Goal: Navigation & Orientation: Find specific page/section

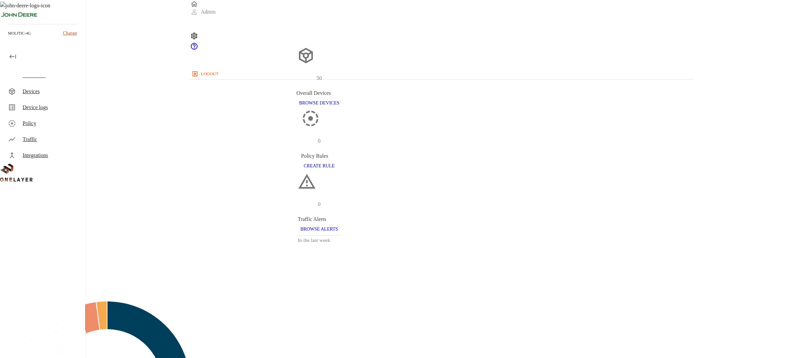
click at [43, 92] on div "Devices" at bounding box center [51, 91] width 57 height 8
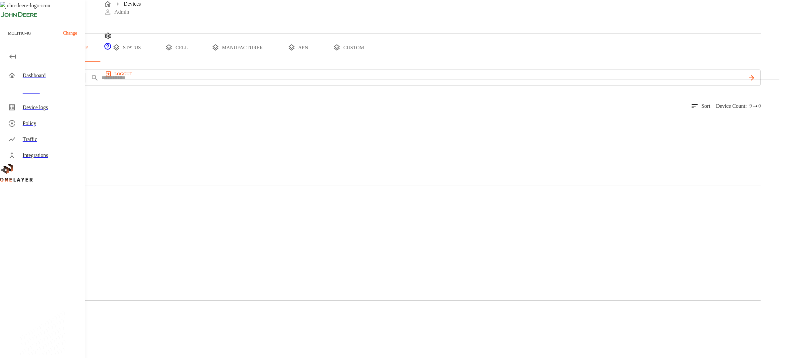
click at [374, 62] on button "custom" at bounding box center [348, 48] width 51 height 28
click at [308, 33] on div "Devices CREATE GROUP" at bounding box center [380, 16] width 761 height 33
click at [156, 138] on div "dw_primary_4_cell 1 Devices 1 Models" at bounding box center [380, 103] width 761 height 68
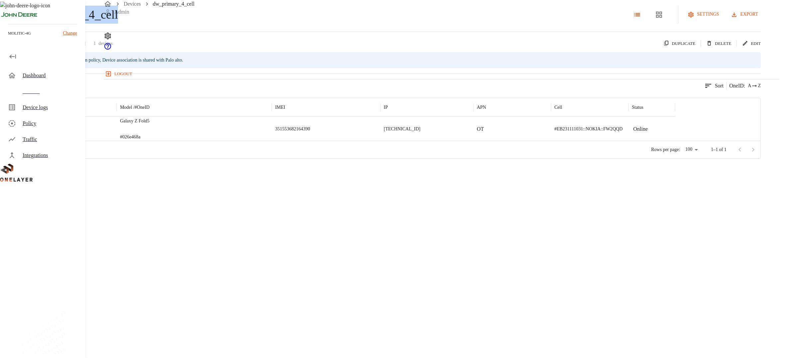
drag, startPoint x: 128, startPoint y: 41, endPoint x: 231, endPoint y: 37, distance: 103.1
click at [231, 24] on div "dw_primary_4_cell settings export" at bounding box center [392, 14] width 736 height 18
click at [8, 19] on icon at bounding box center [4, 15] width 8 height 8
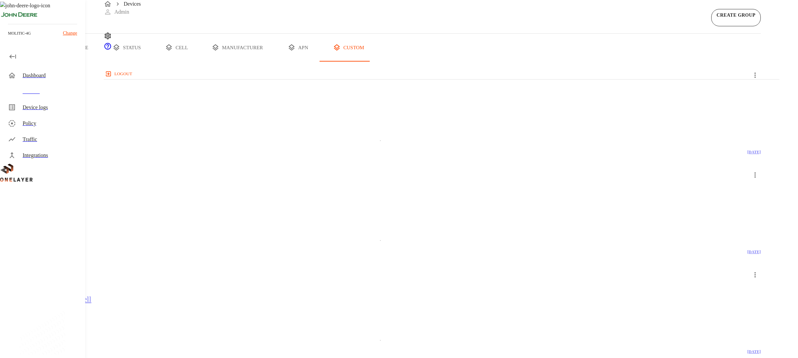
click at [246, 194] on h5 "quarantine_cell" at bounding box center [342, 199] width 685 height 11
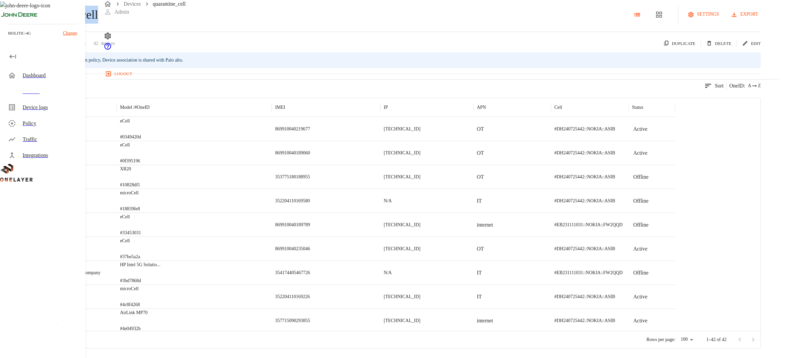
drag, startPoint x: 129, startPoint y: 41, endPoint x: 212, endPoint y: 48, distance: 83.5
click at [212, 24] on div "quarantine_cell settings export" at bounding box center [392, 14] width 736 height 18
click at [68, 33] on p "Change" at bounding box center [70, 33] width 14 height 7
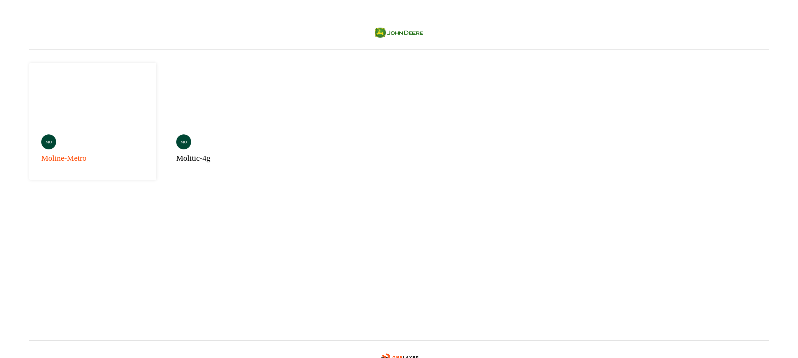
click at [108, 118] on div "mo moline-metro" at bounding box center [92, 121] width 127 height 117
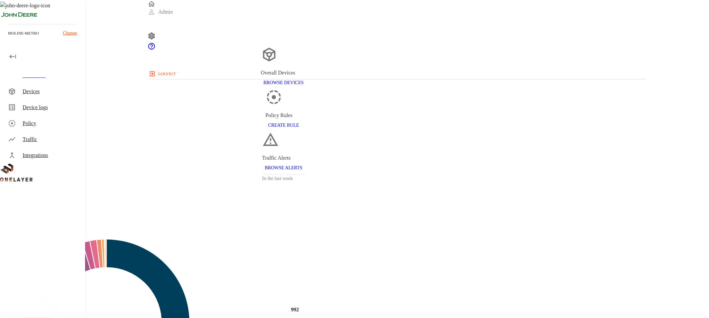
click at [46, 90] on div "Devices" at bounding box center [51, 91] width 57 height 8
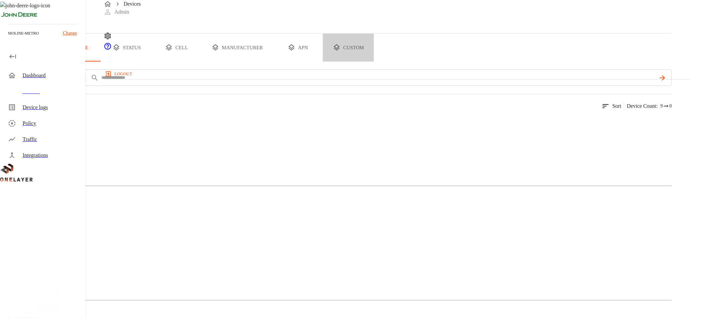
click at [374, 62] on button "custom" at bounding box center [348, 48] width 51 height 28
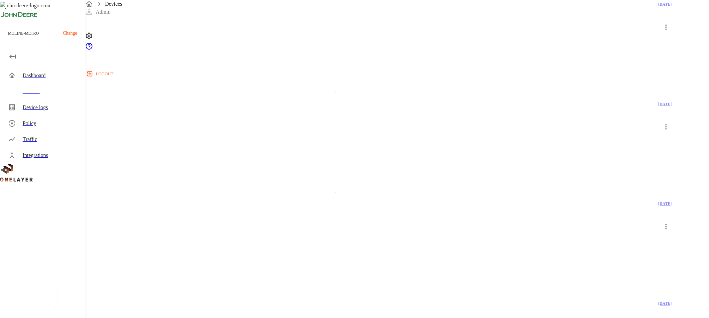
scroll to position [975, 0]
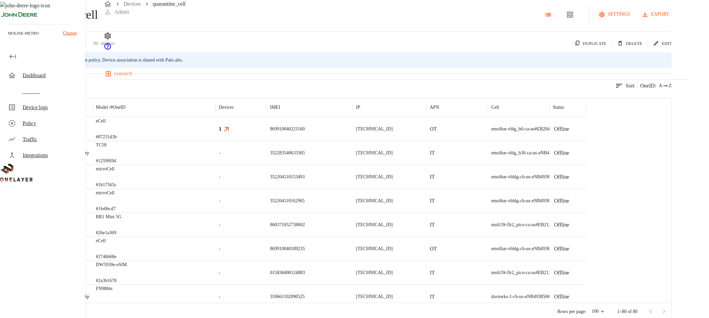
click at [44, 75] on div "Dashboard" at bounding box center [51, 75] width 57 height 8
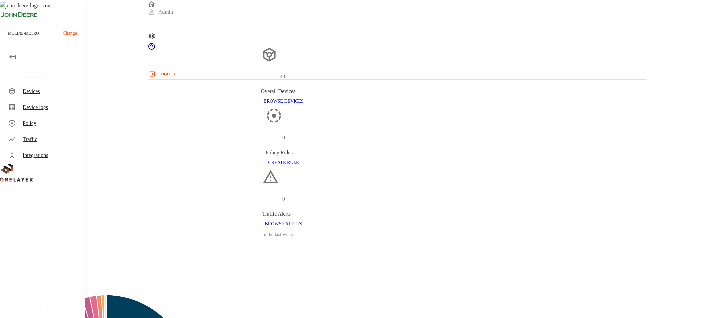
click at [42, 88] on div "Devices" at bounding box center [51, 91] width 57 height 8
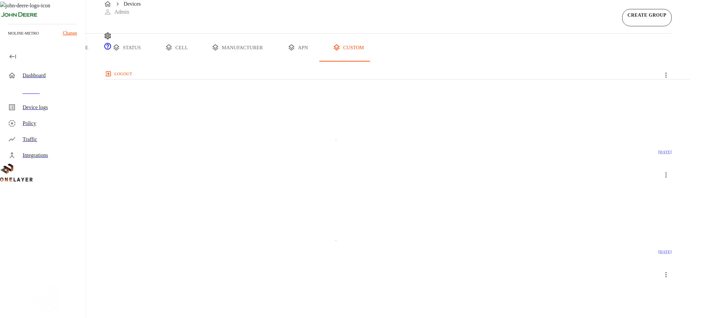
click at [52, 62] on button "all devices" at bounding box center [26, 48] width 52 height 28
